Goal: Transaction & Acquisition: Subscribe to service/newsletter

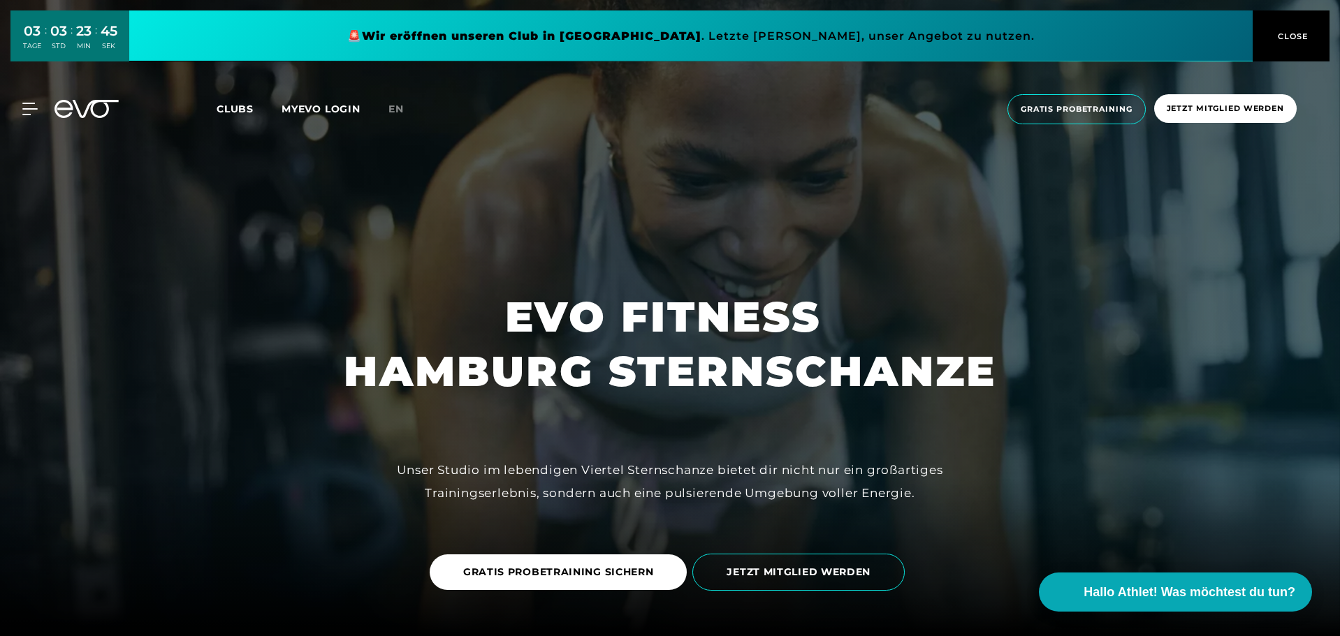
click at [1309, 41] on span "CLOSE" at bounding box center [1290, 36] width 77 height 13
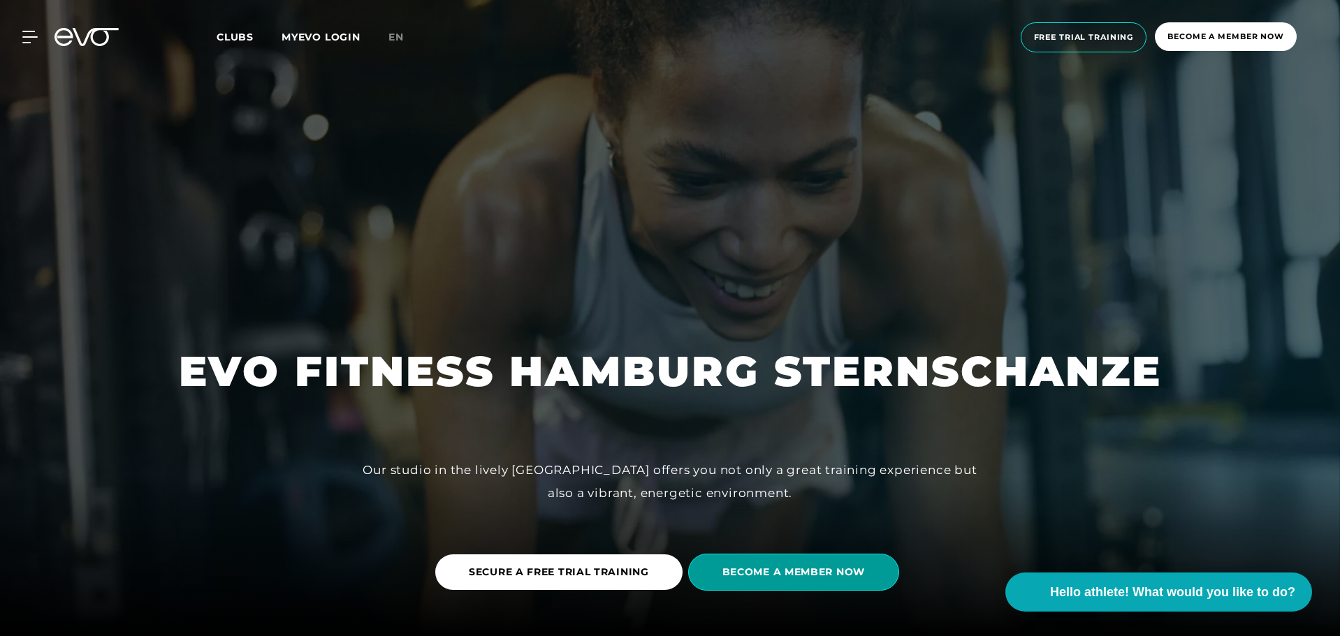
click at [775, 569] on font "BECOME A MEMBER NOW" at bounding box center [793, 572] width 142 height 13
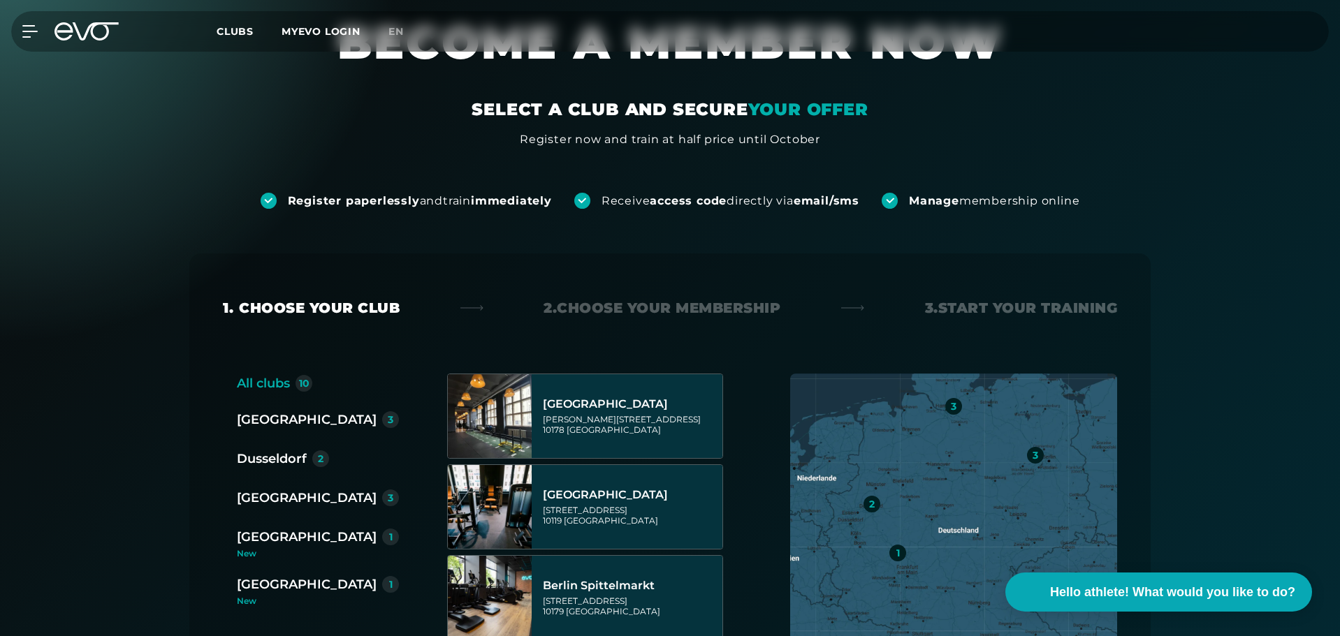
scroll to position [140, 0]
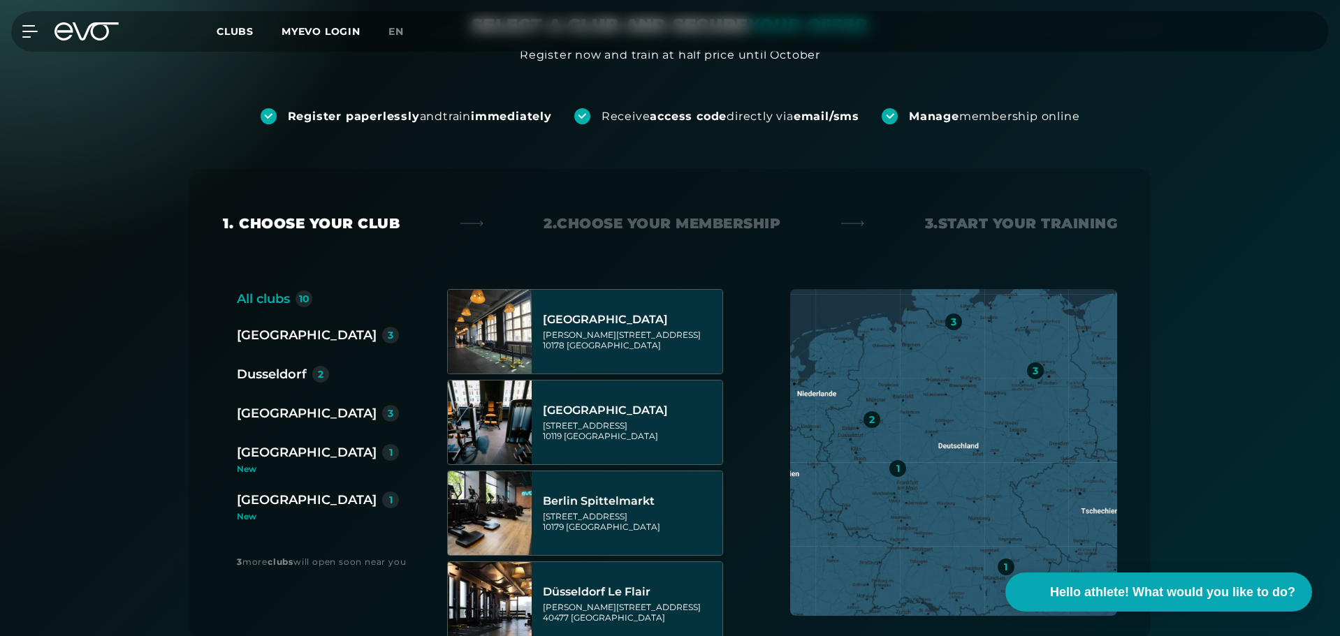
click at [275, 414] on font "[GEOGRAPHIC_DATA]" at bounding box center [307, 413] width 140 height 15
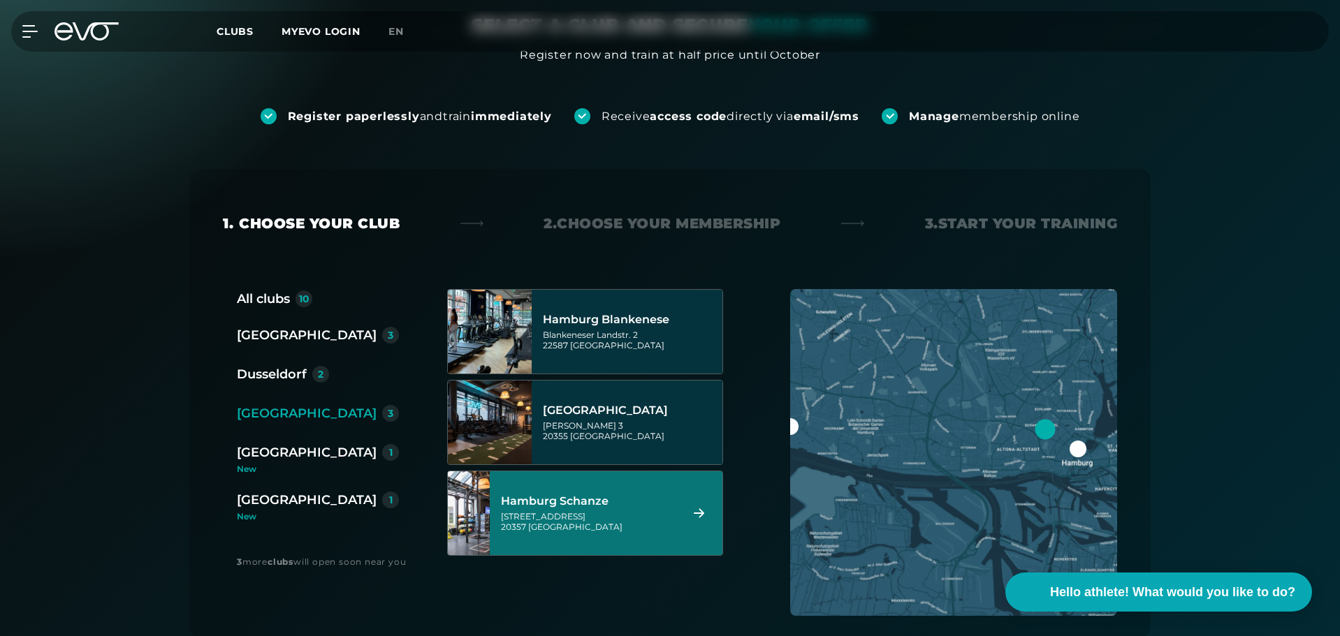
click at [620, 518] on div "[STREET_ADDRESS]" at bounding box center [588, 521] width 175 height 21
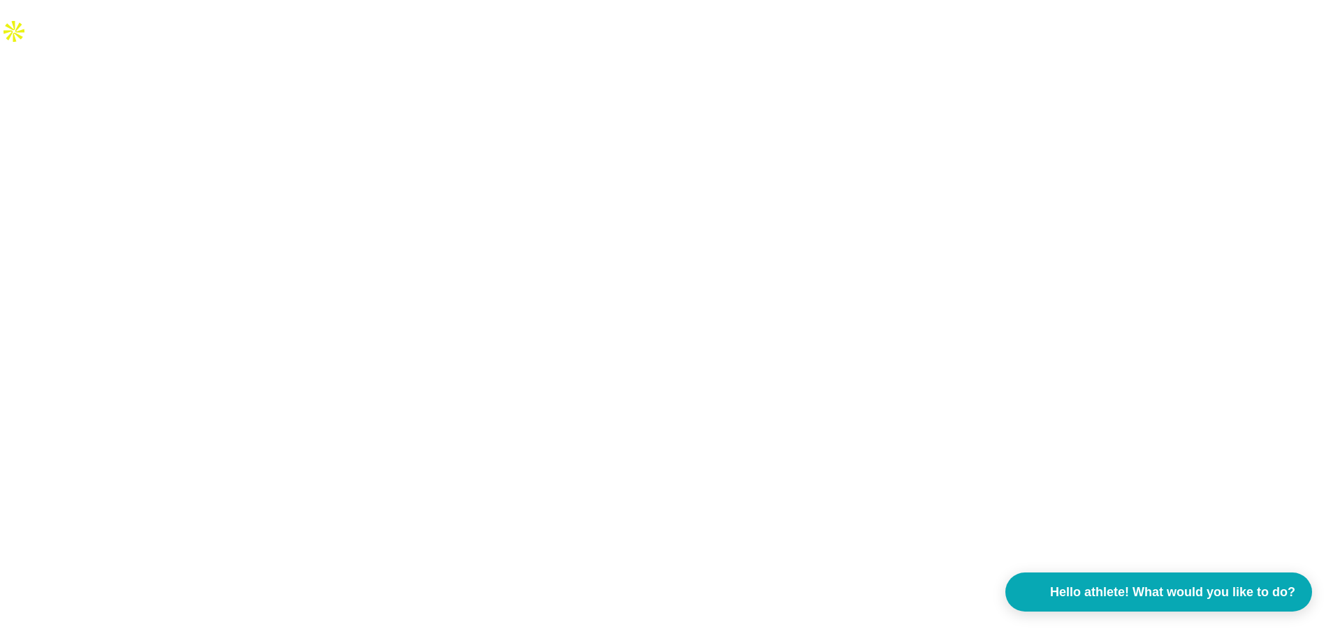
scroll to position [0, 0]
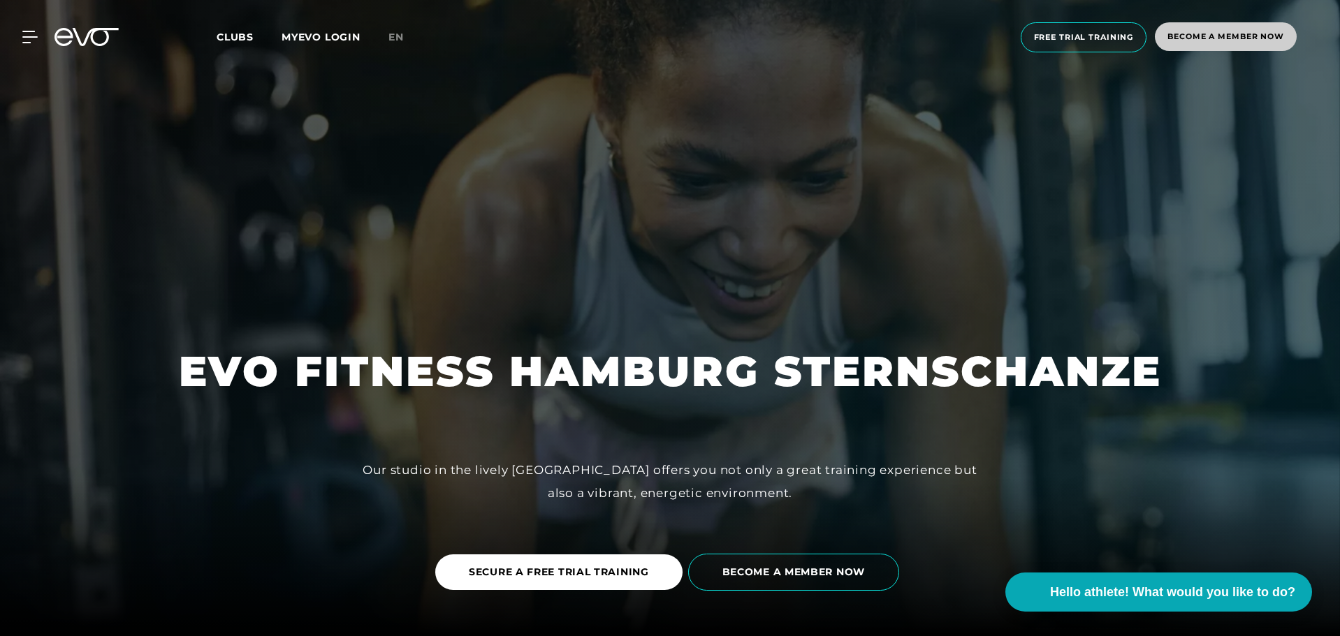
click at [1226, 50] on span "Become a member now" at bounding box center [1226, 36] width 142 height 29
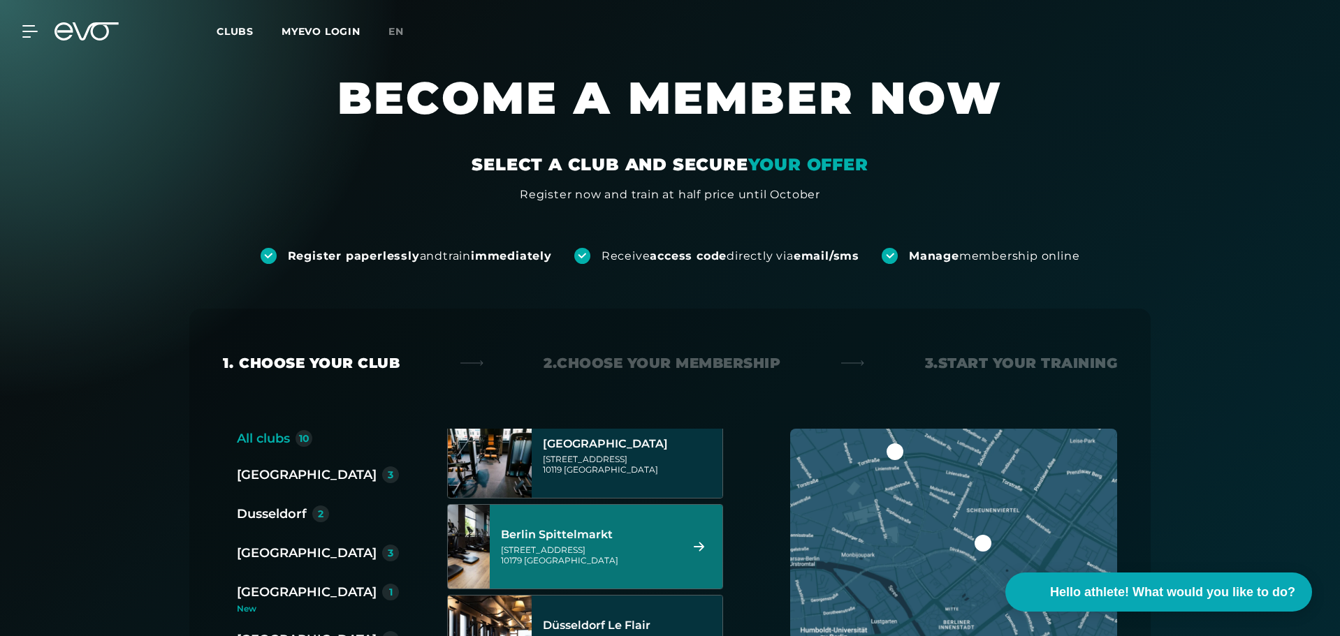
scroll to position [279, 0]
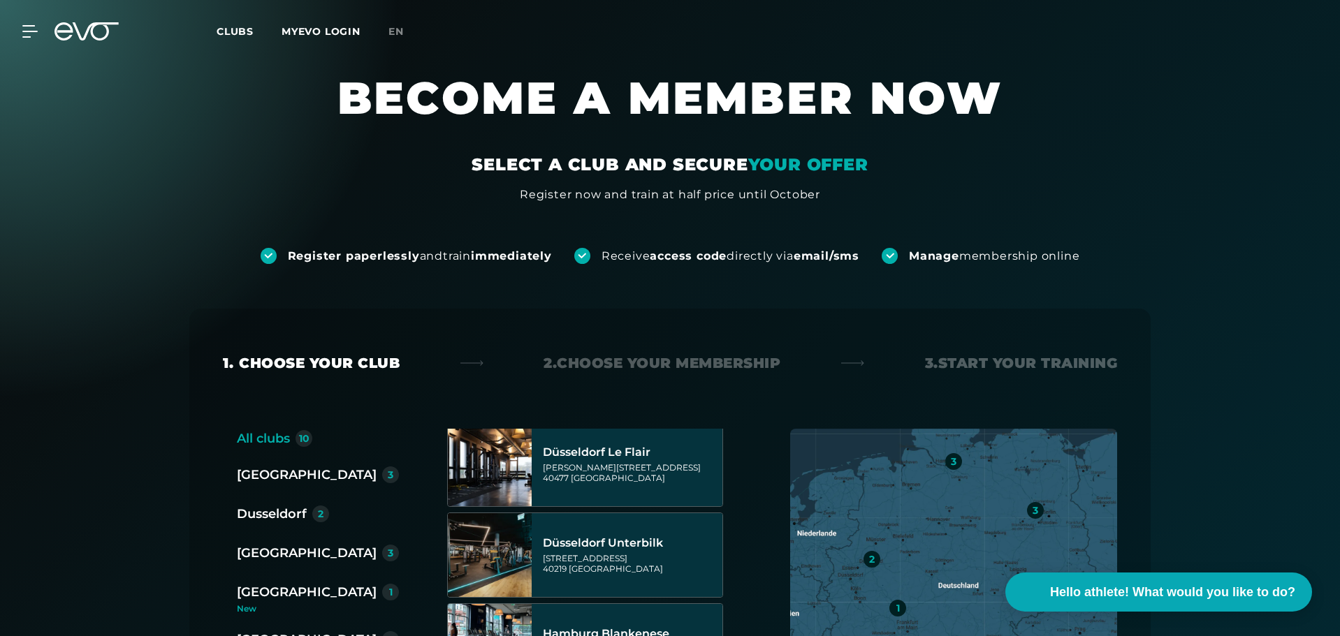
click at [256, 557] on font "[GEOGRAPHIC_DATA]" at bounding box center [307, 553] width 140 height 15
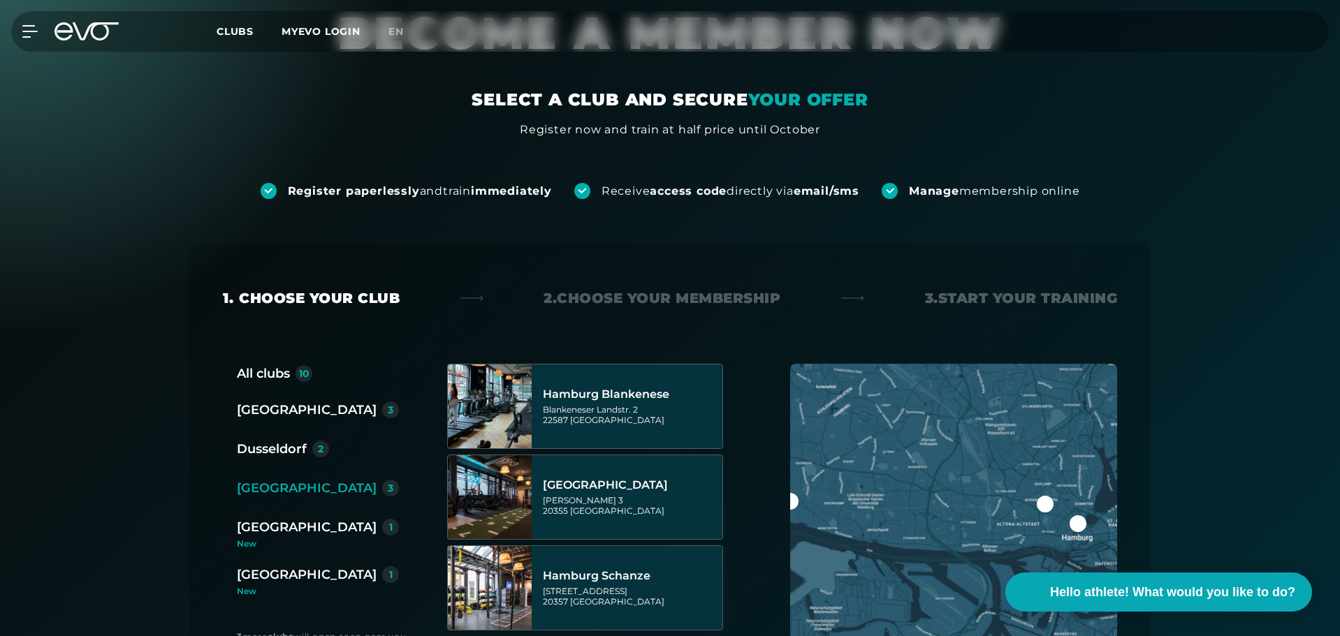
scroll to position [210, 0]
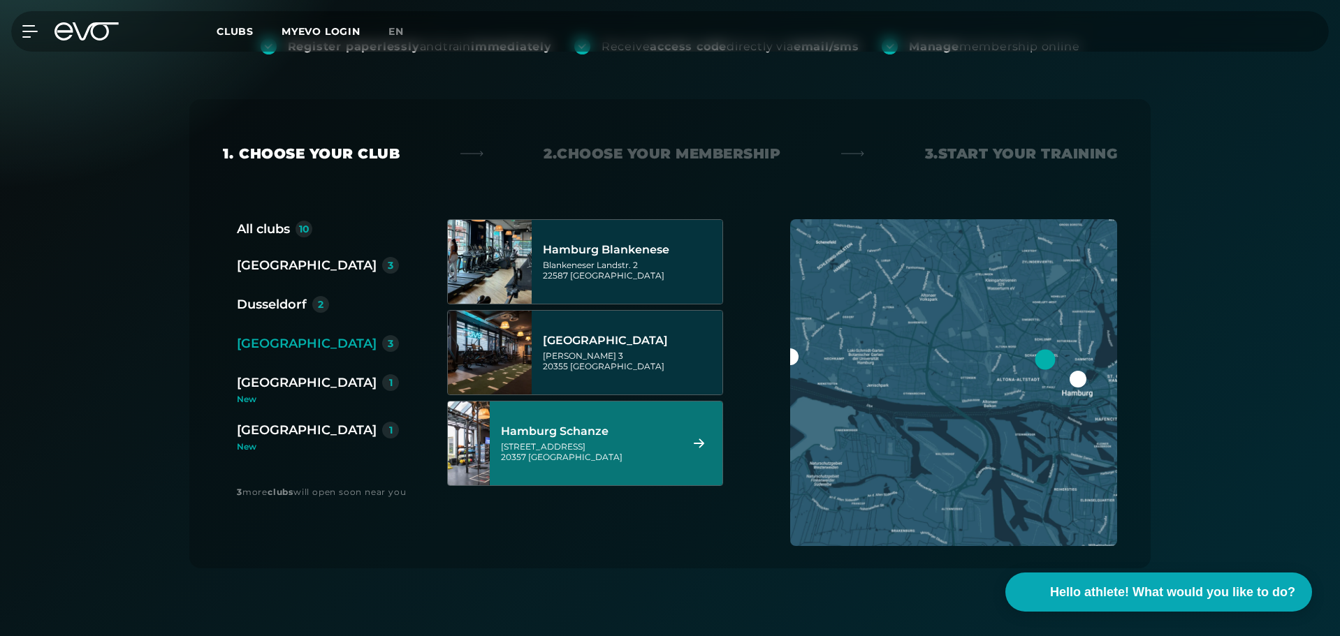
click at [615, 462] on div "[STREET_ADDRESS]" at bounding box center [588, 451] width 175 height 21
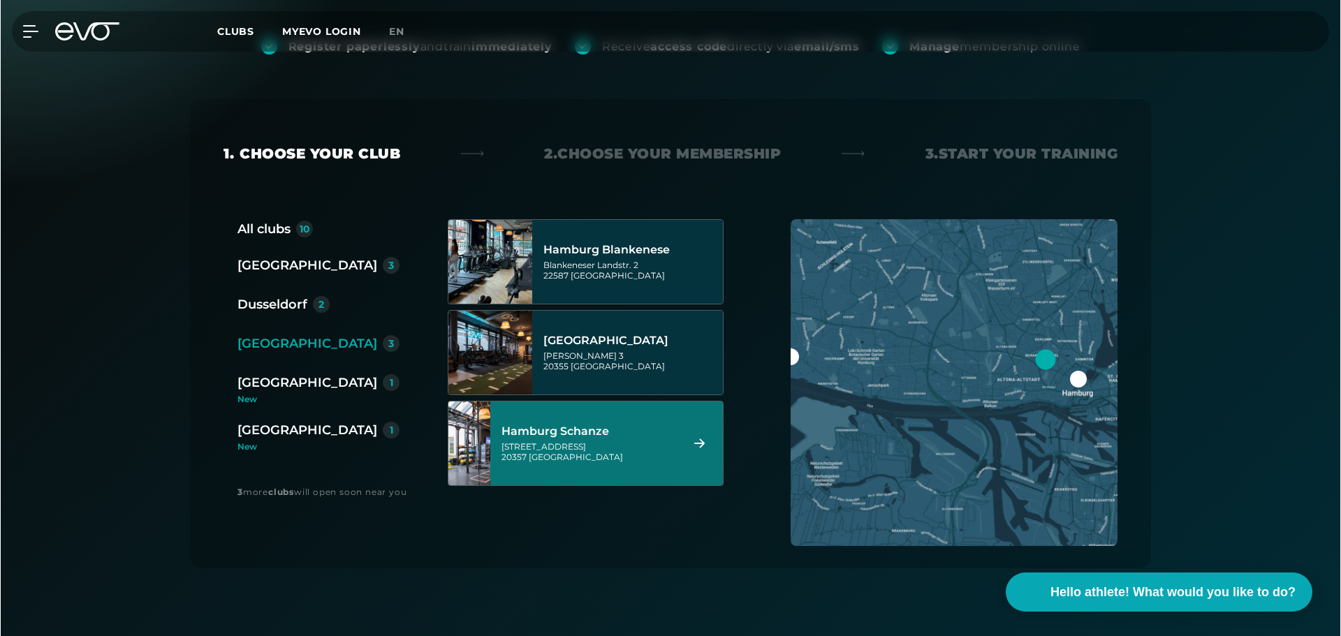
scroll to position [0, 0]
